Goal: Use online tool/utility: Utilize a website feature to perform a specific function

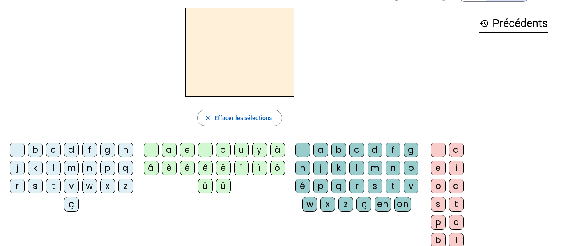
scroll to position [30, 0]
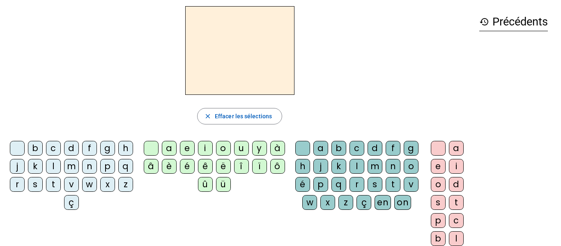
click at [150, 163] on div "â" at bounding box center [151, 166] width 15 height 15
click at [385, 174] on div "n" at bounding box center [392, 166] width 15 height 15
click at [438, 164] on div "e" at bounding box center [438, 166] width 15 height 15
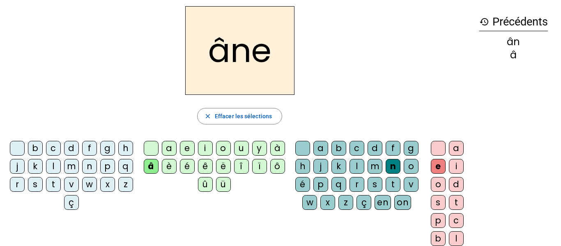
click at [382, 164] on div "m" at bounding box center [374, 166] width 15 height 15
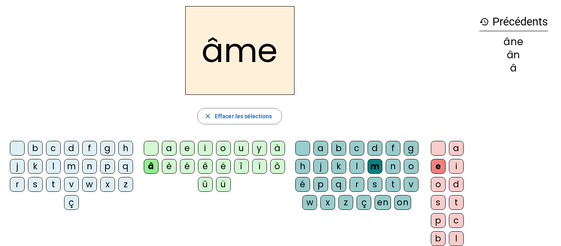
click at [404, 156] on div "g" at bounding box center [411, 148] width 15 height 15
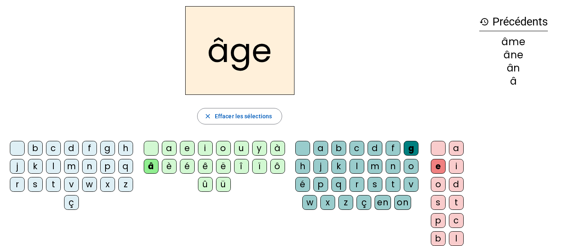
click at [100, 174] on div "p" at bounding box center [107, 166] width 15 height 15
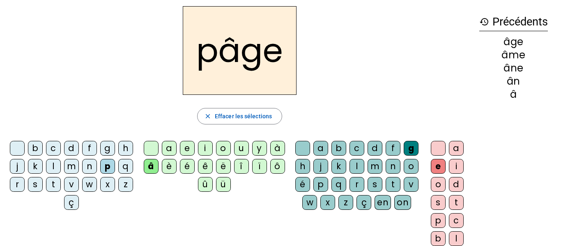
click at [163, 146] on div "a" at bounding box center [169, 148] width 15 height 15
click at [43, 183] on div "s" at bounding box center [35, 184] width 15 height 15
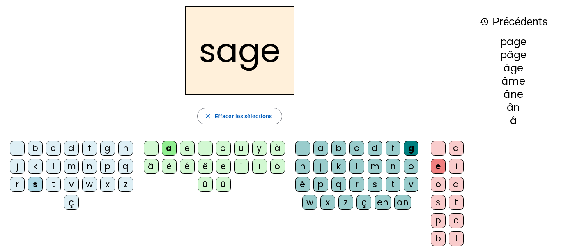
click at [118, 156] on div "h" at bounding box center [125, 148] width 15 height 15
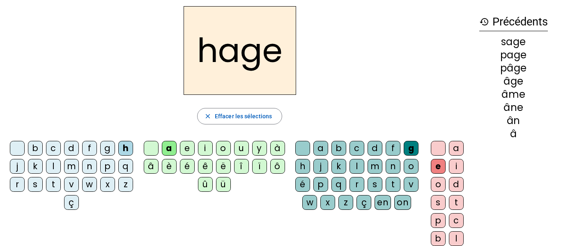
click at [97, 168] on div "n" at bounding box center [89, 166] width 15 height 15
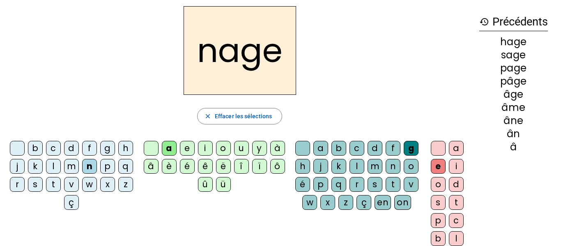
click at [79, 163] on div "m" at bounding box center [71, 166] width 15 height 15
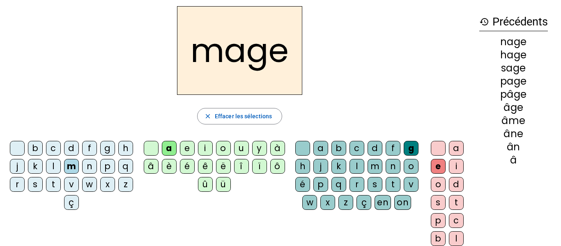
click at [241, 148] on div "u" at bounding box center [241, 148] width 15 height 15
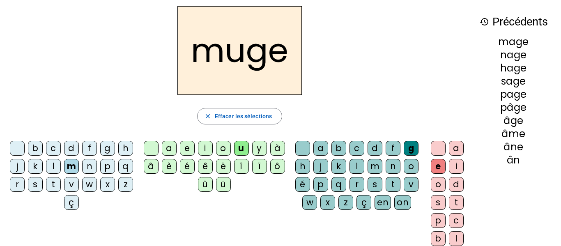
click at [61, 165] on div "l" at bounding box center [53, 166] width 15 height 15
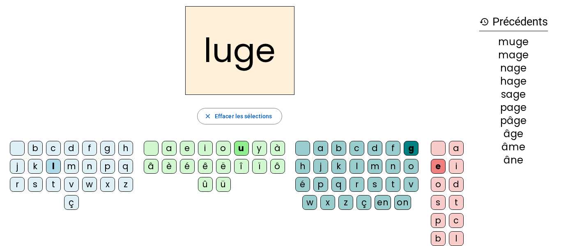
click at [224, 151] on div "o" at bounding box center [223, 148] width 15 height 15
